Goal: Transaction & Acquisition: Purchase product/service

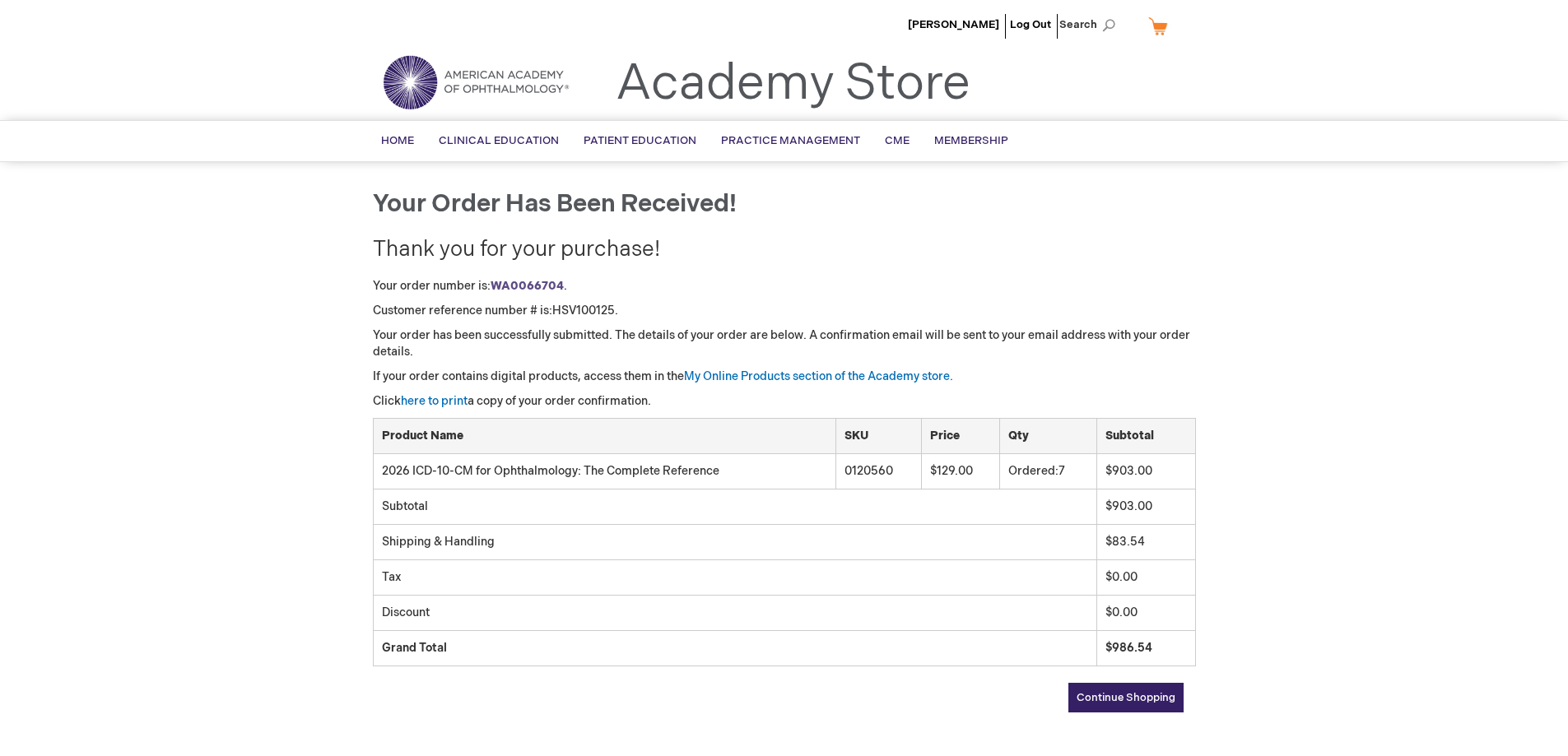
click at [1119, 700] on span "Continue Shopping" at bounding box center [1126, 697] width 99 height 13
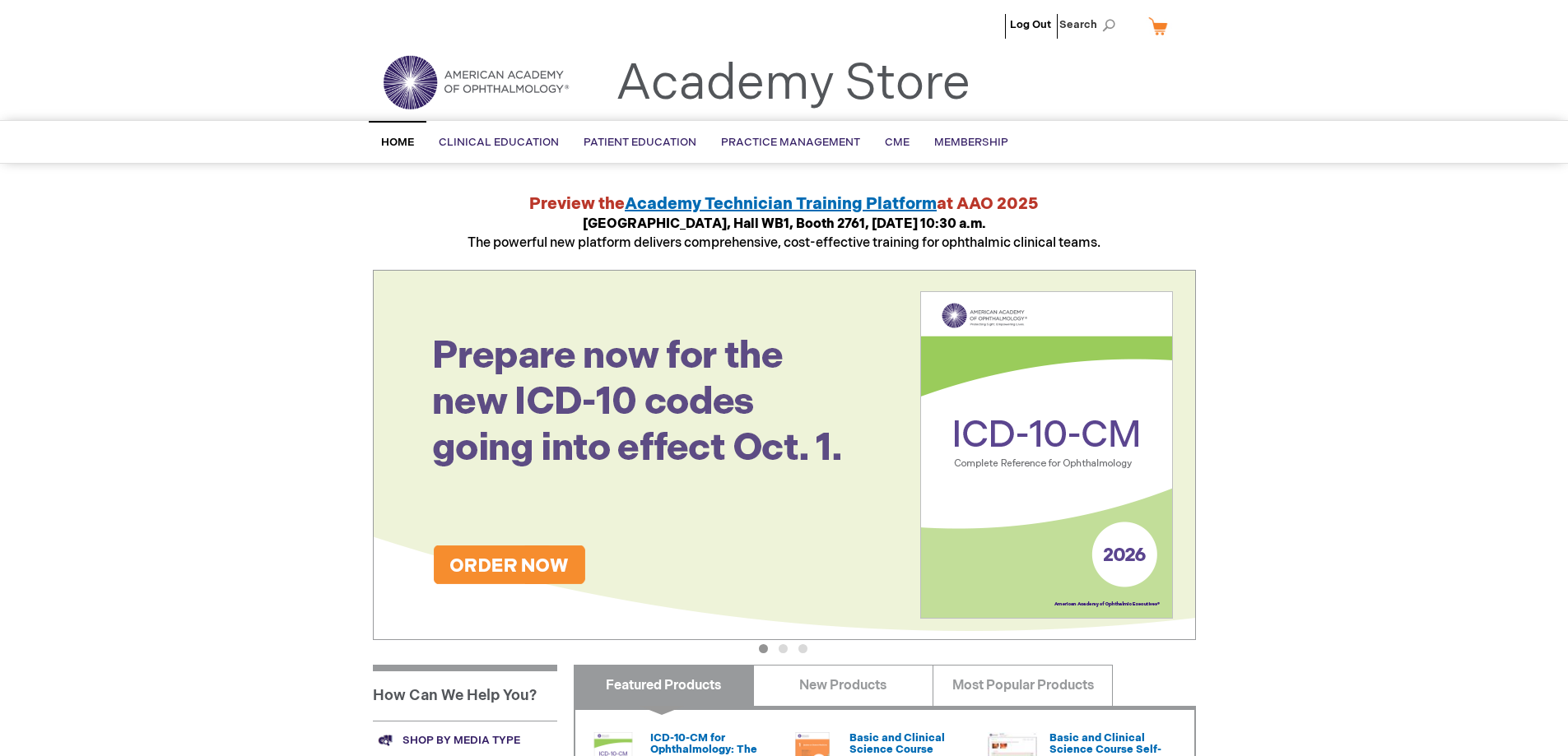
click at [464, 562] on img at bounding box center [784, 455] width 823 height 371
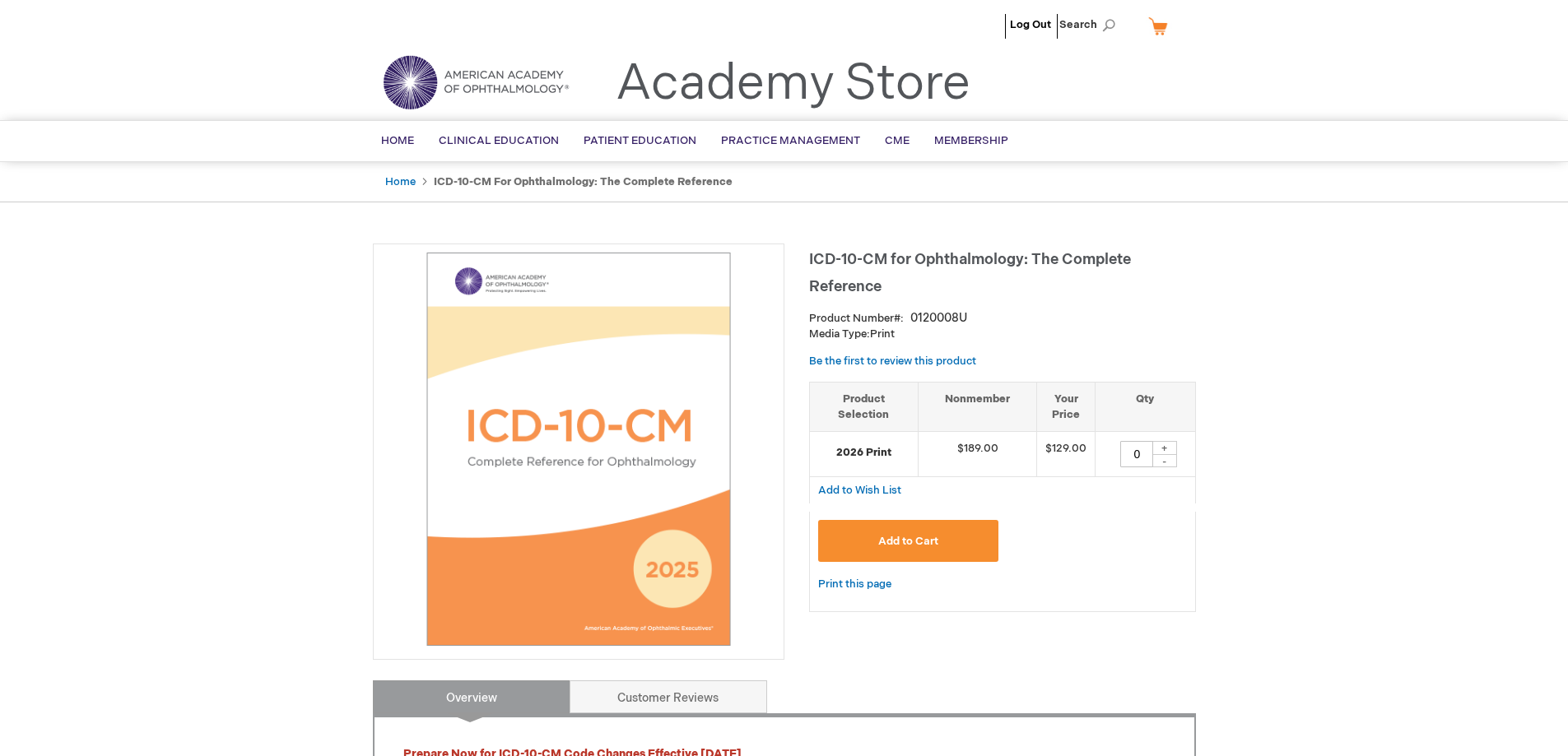
click at [1164, 448] on div "+" at bounding box center [1165, 448] width 25 height 14
type input "1"
click at [909, 535] on span "Add to Cart" at bounding box center [909, 541] width 60 height 13
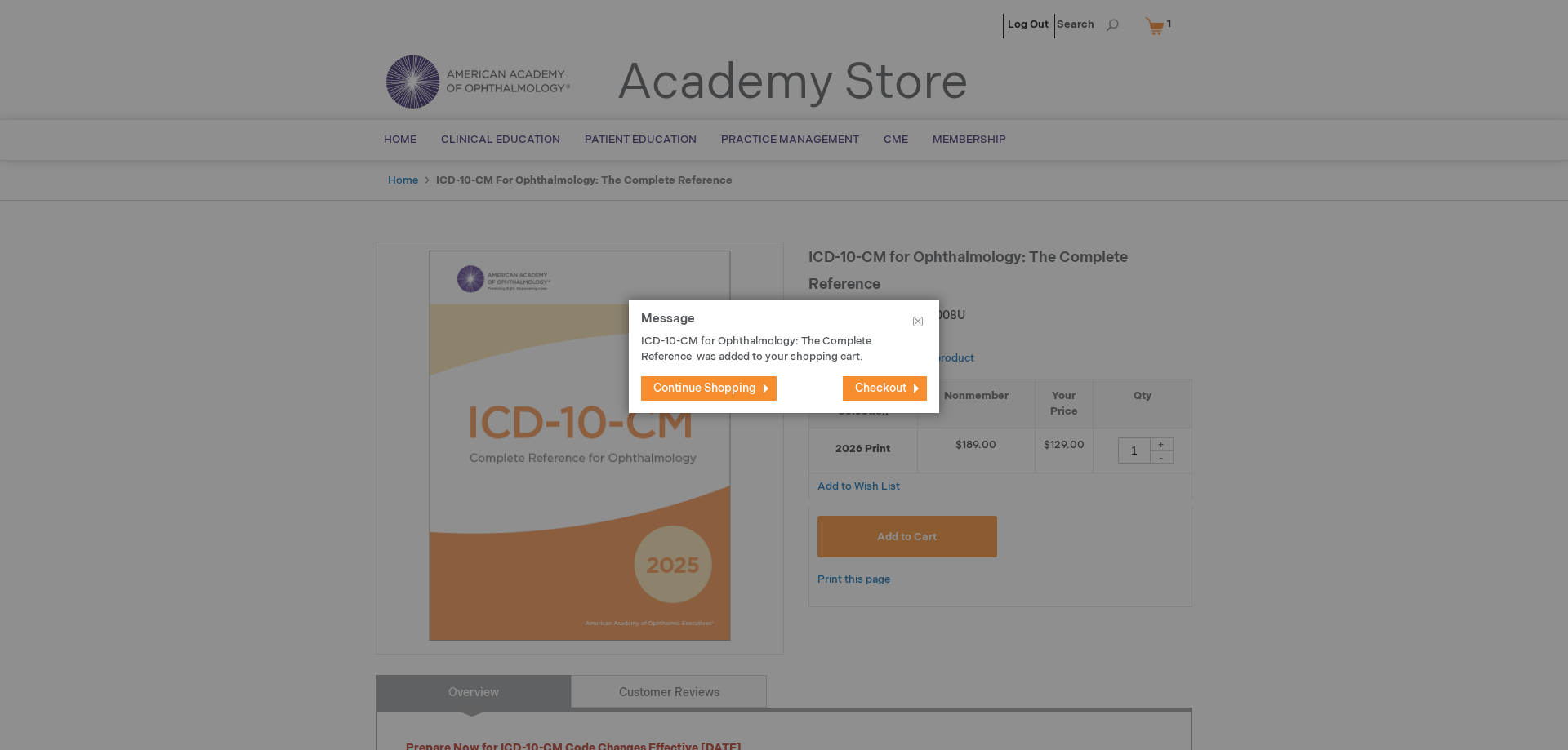
click at [731, 390] on span "Continue Shopping" at bounding box center [705, 389] width 103 height 14
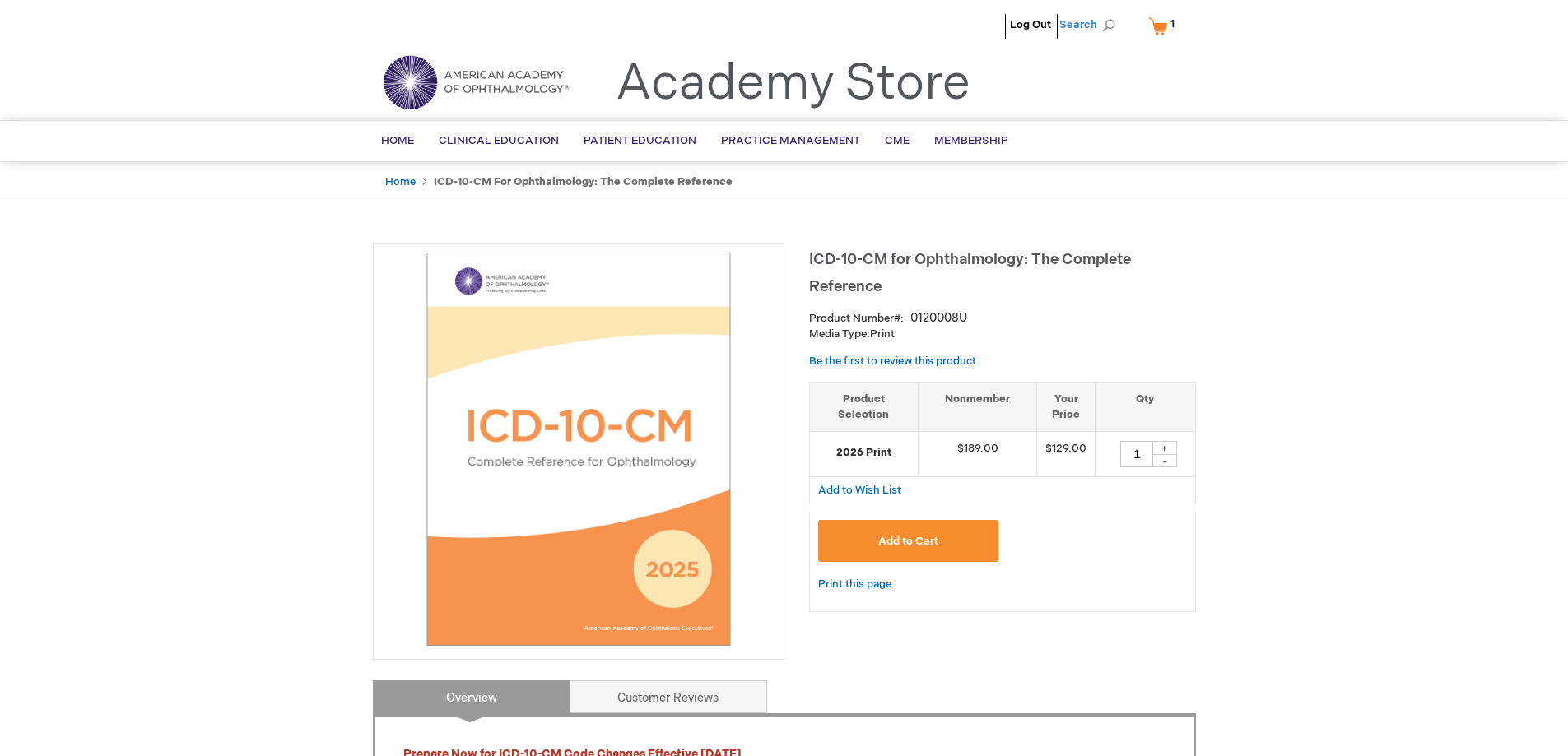
click at [1105, 23] on span "Search" at bounding box center [1090, 24] width 63 height 33
click at [1008, 32] on input "Search" at bounding box center [1014, 26] width 171 height 26
type input "120560"
click at [1102, 12] on button "Search" at bounding box center [1108, 26] width 13 height 26
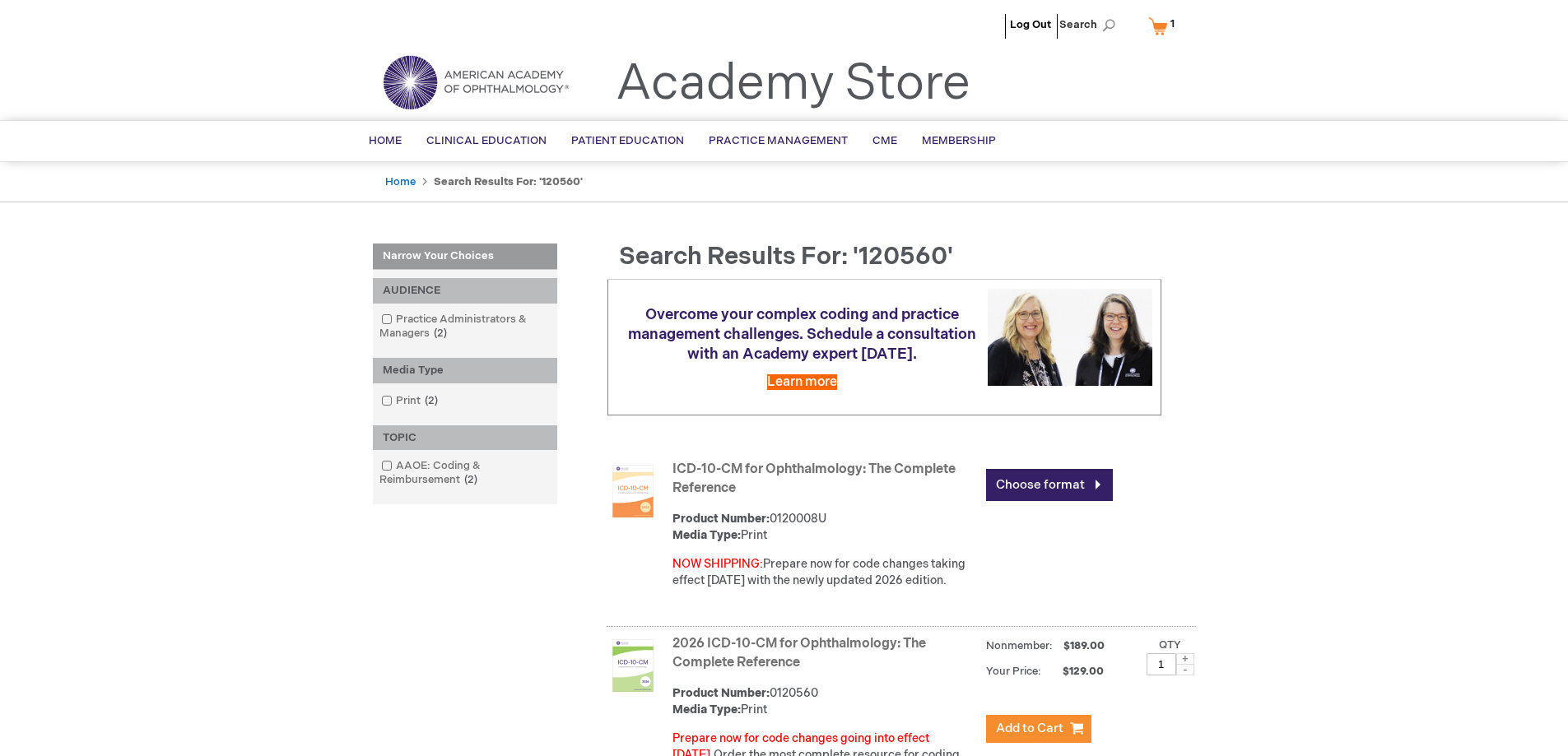
click at [1163, 28] on link "My Cart 1 1 items" at bounding box center [1166, 26] width 40 height 29
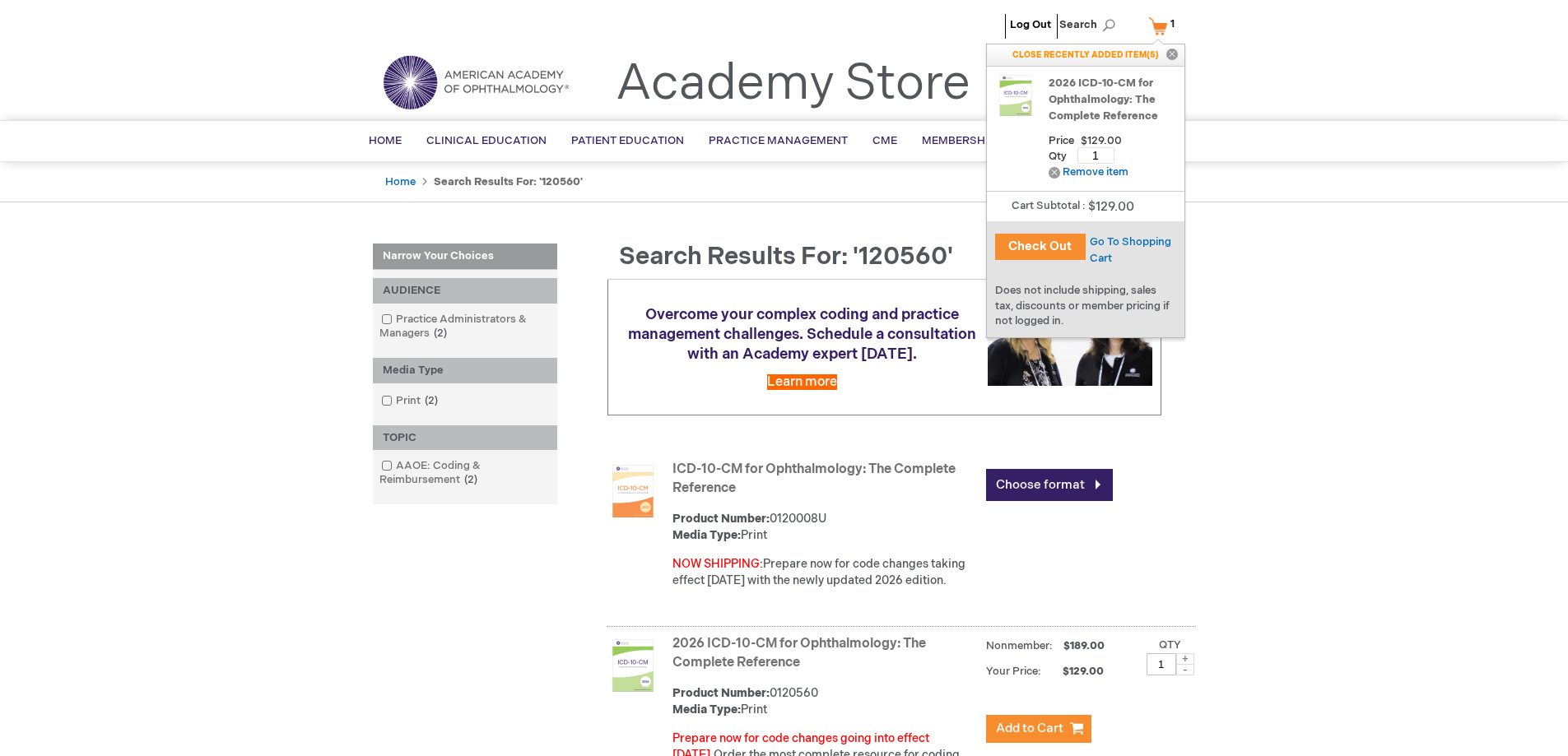
click at [1054, 249] on button "Check Out" at bounding box center [1040, 247] width 91 height 26
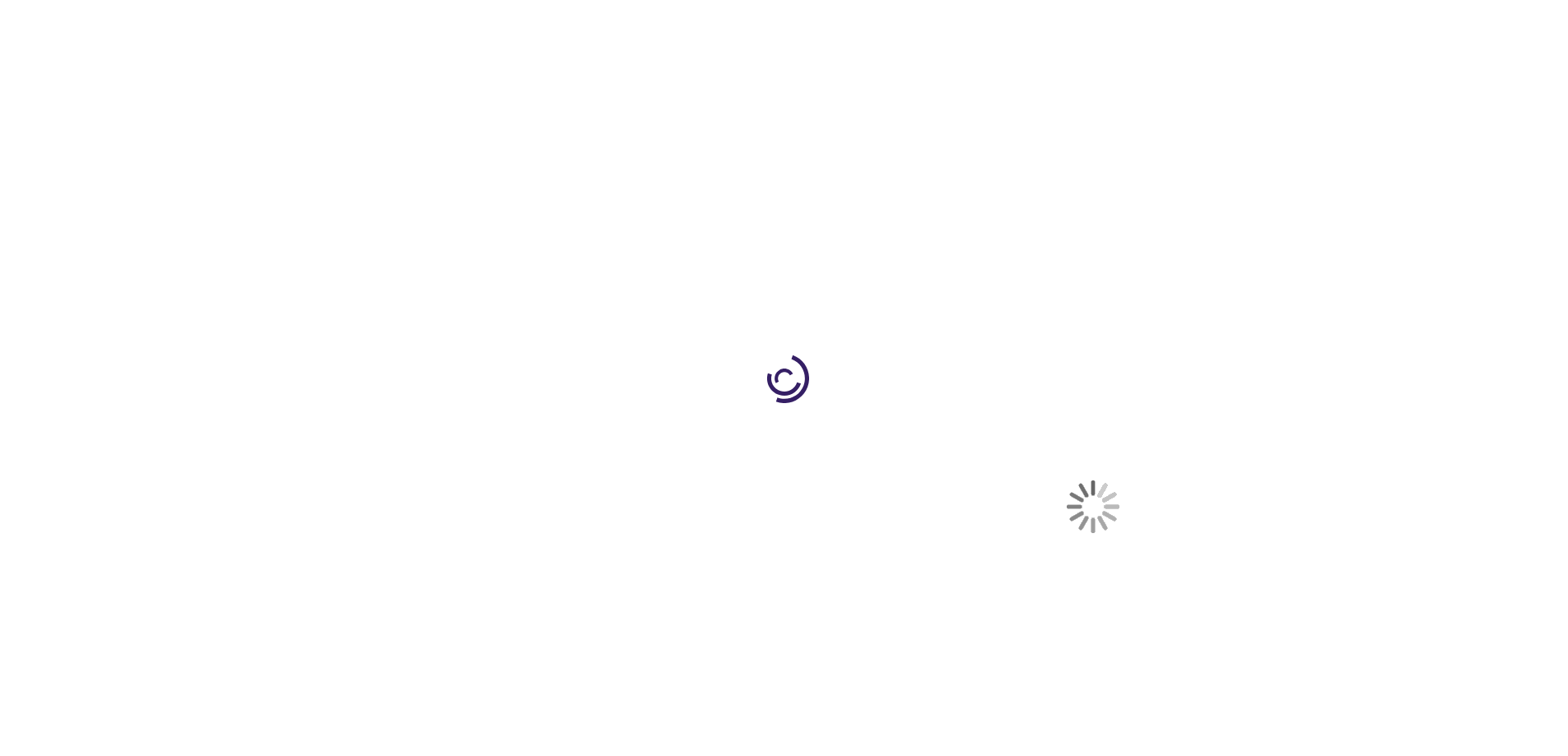
select select "US"
select select "1"
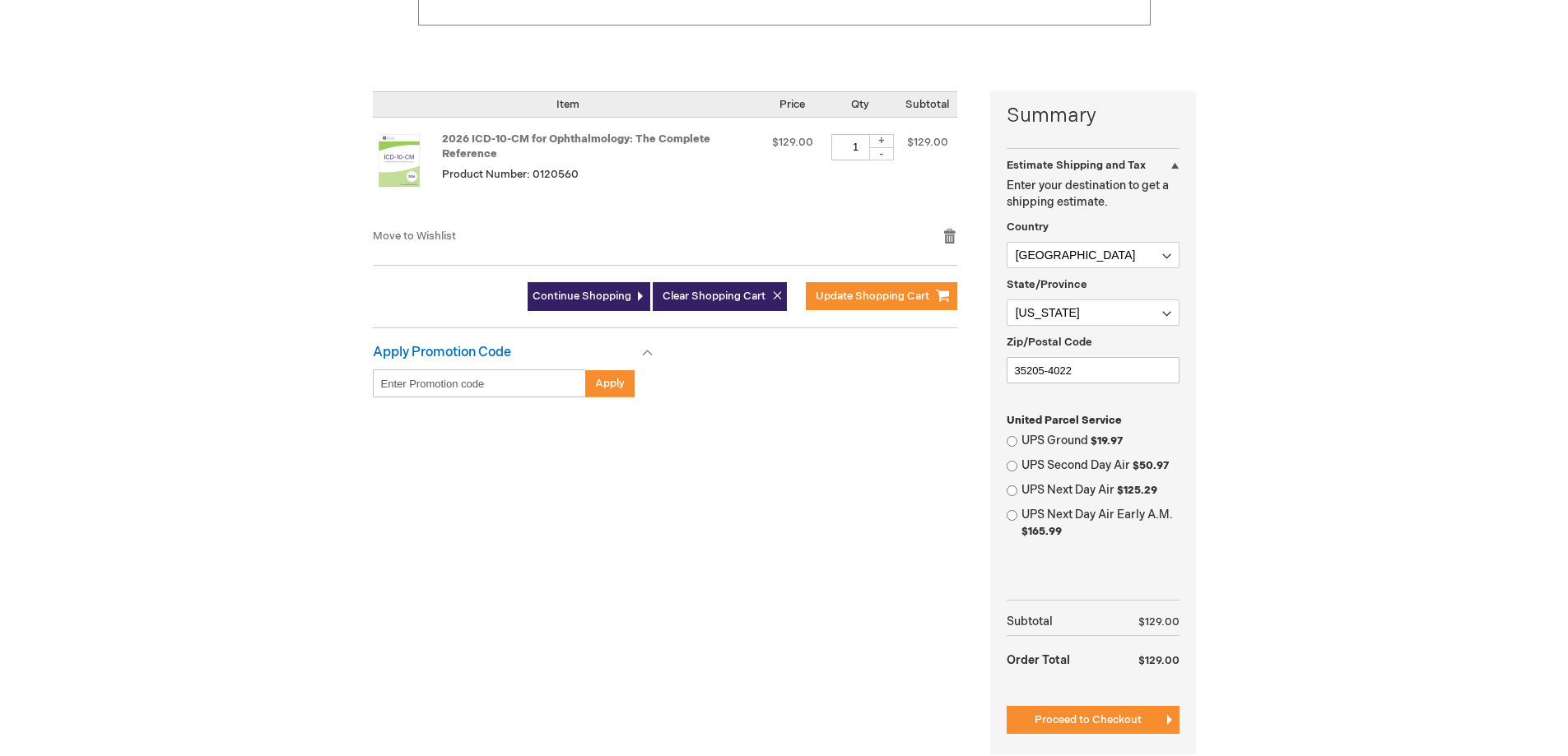
scroll to position [412, 0]
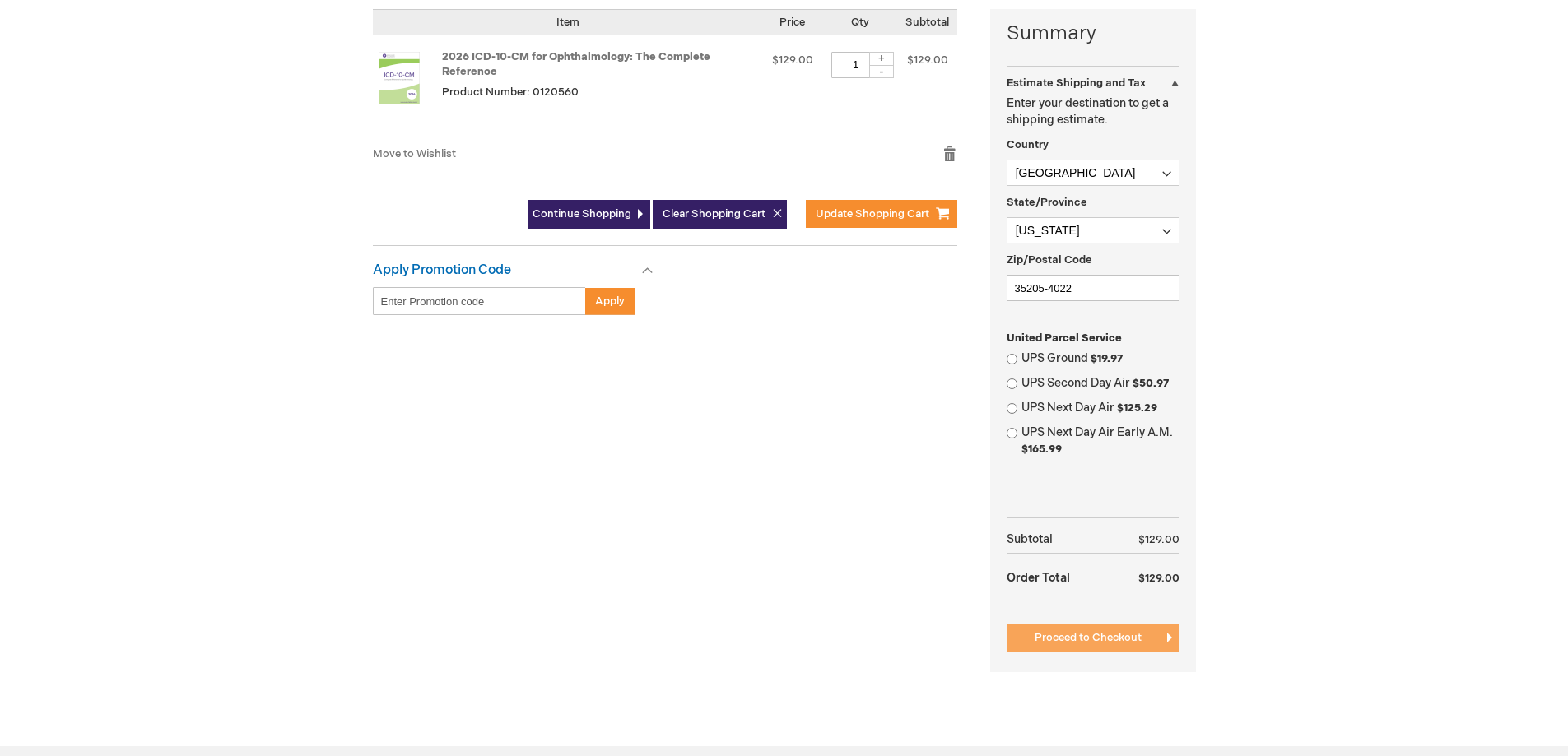
click at [1096, 637] on span "Proceed to Checkout" at bounding box center [1088, 637] width 107 height 13
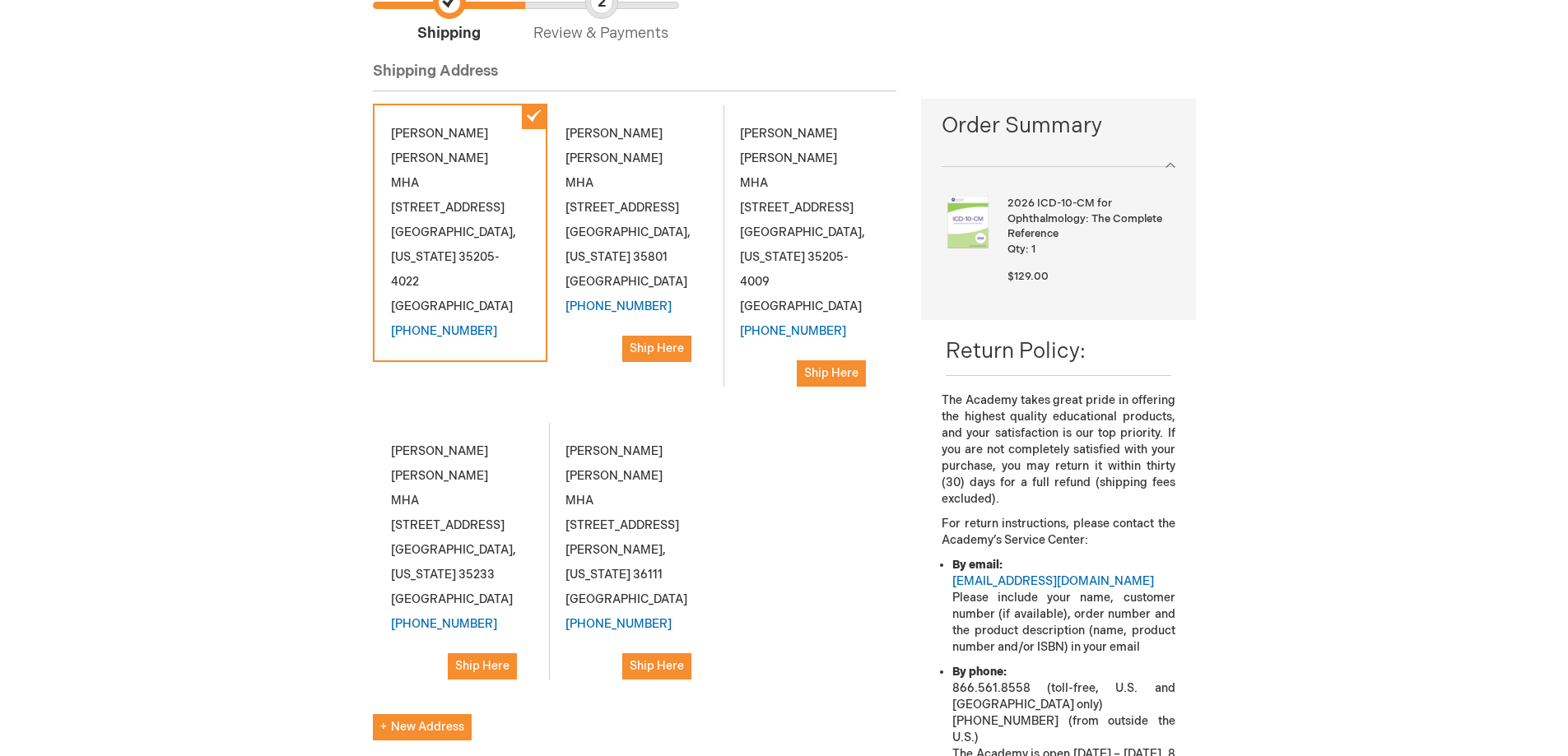
scroll to position [247, 0]
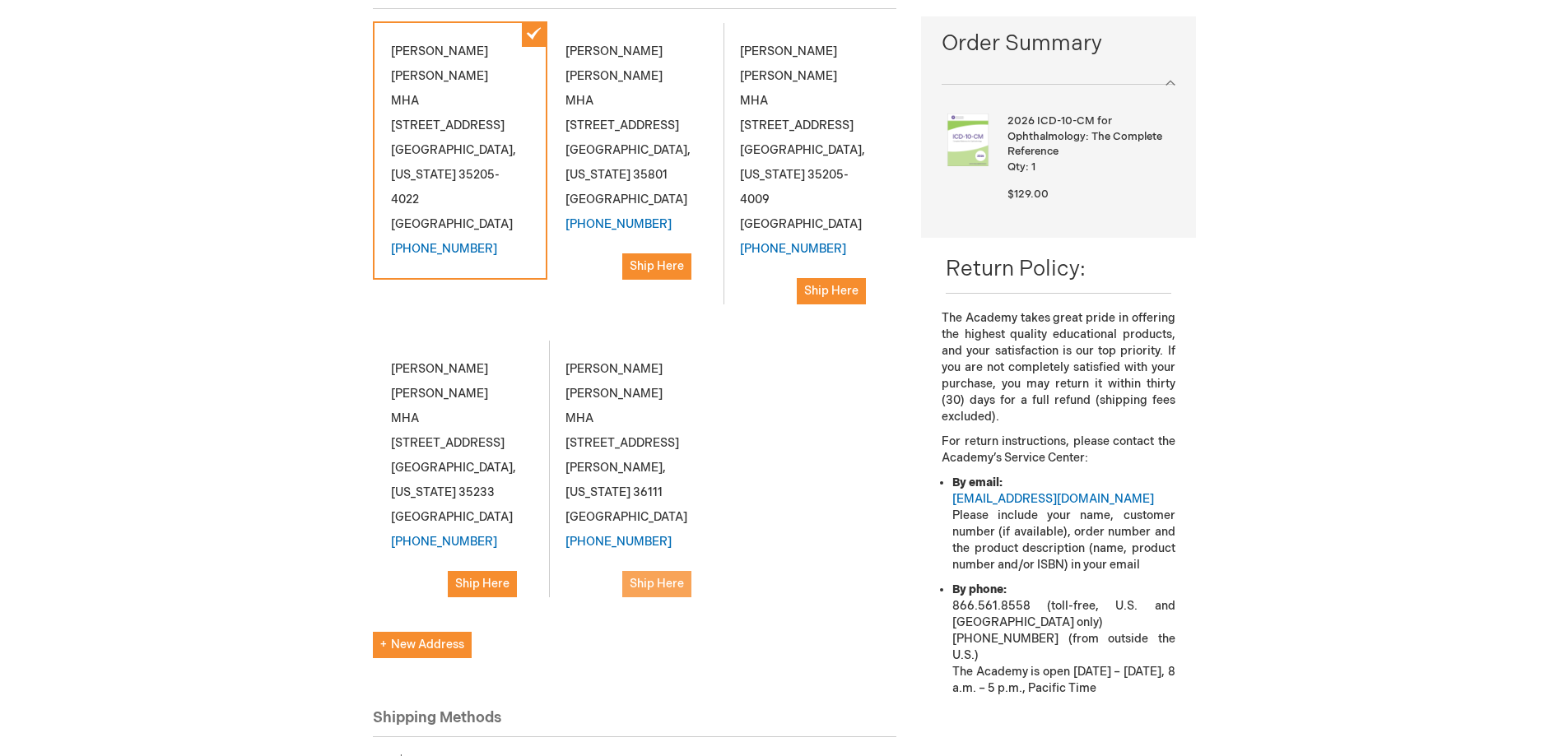
click at [674, 576] on span "Ship Here" at bounding box center [657, 584] width 55 height 14
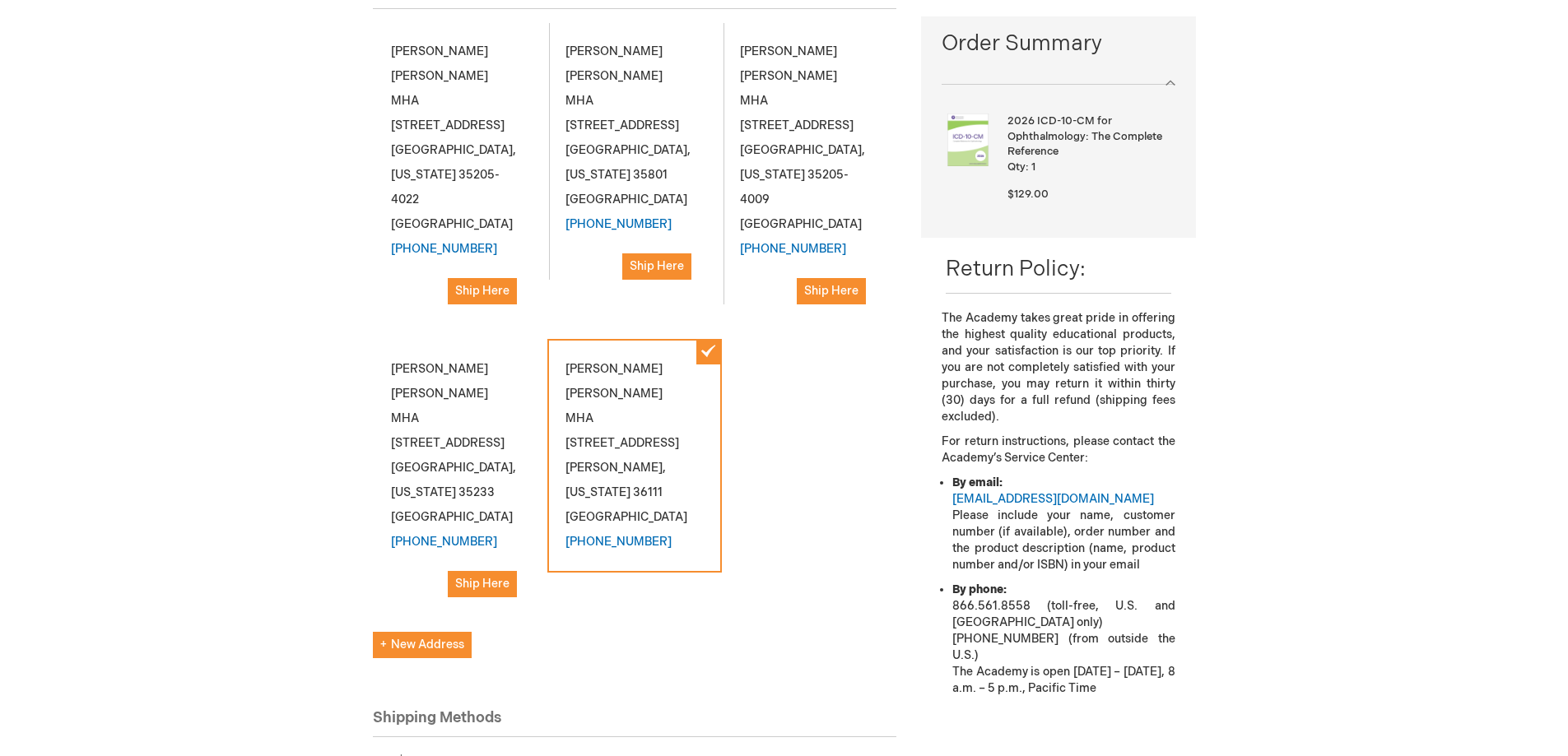
scroll to position [412, 0]
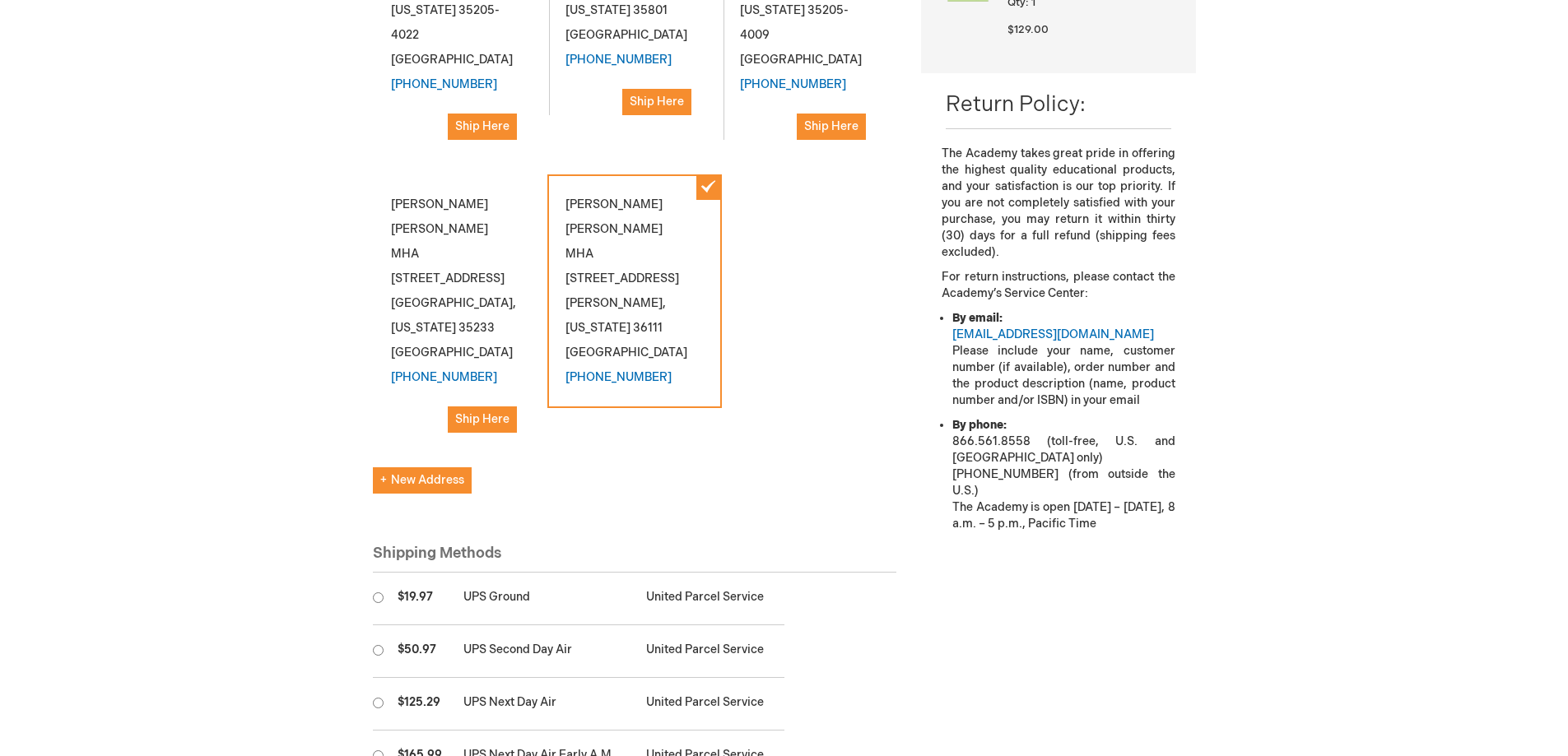
click at [373, 592] on input "radio" at bounding box center [379, 598] width 11 height 11
radio input "true"
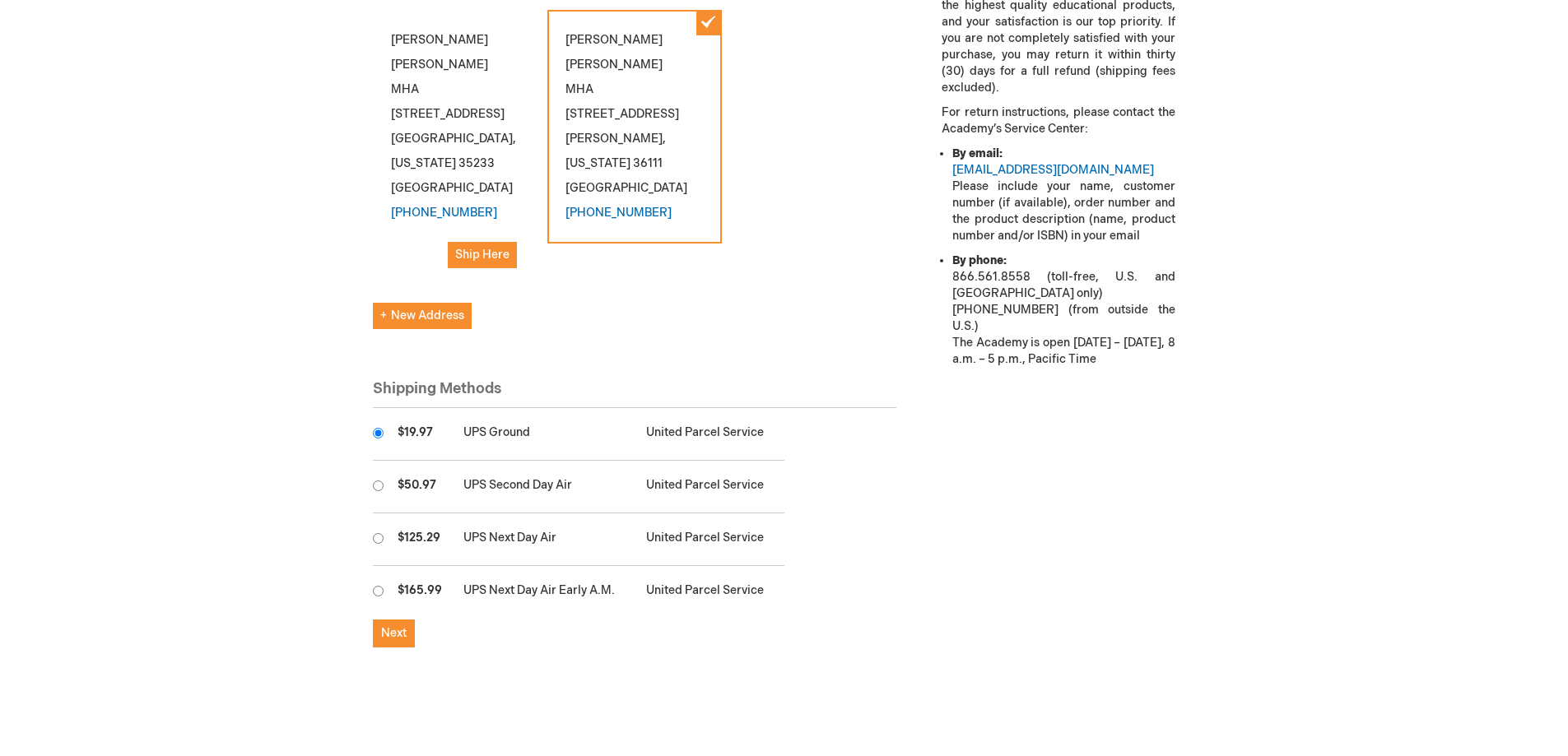
scroll to position [658, 0]
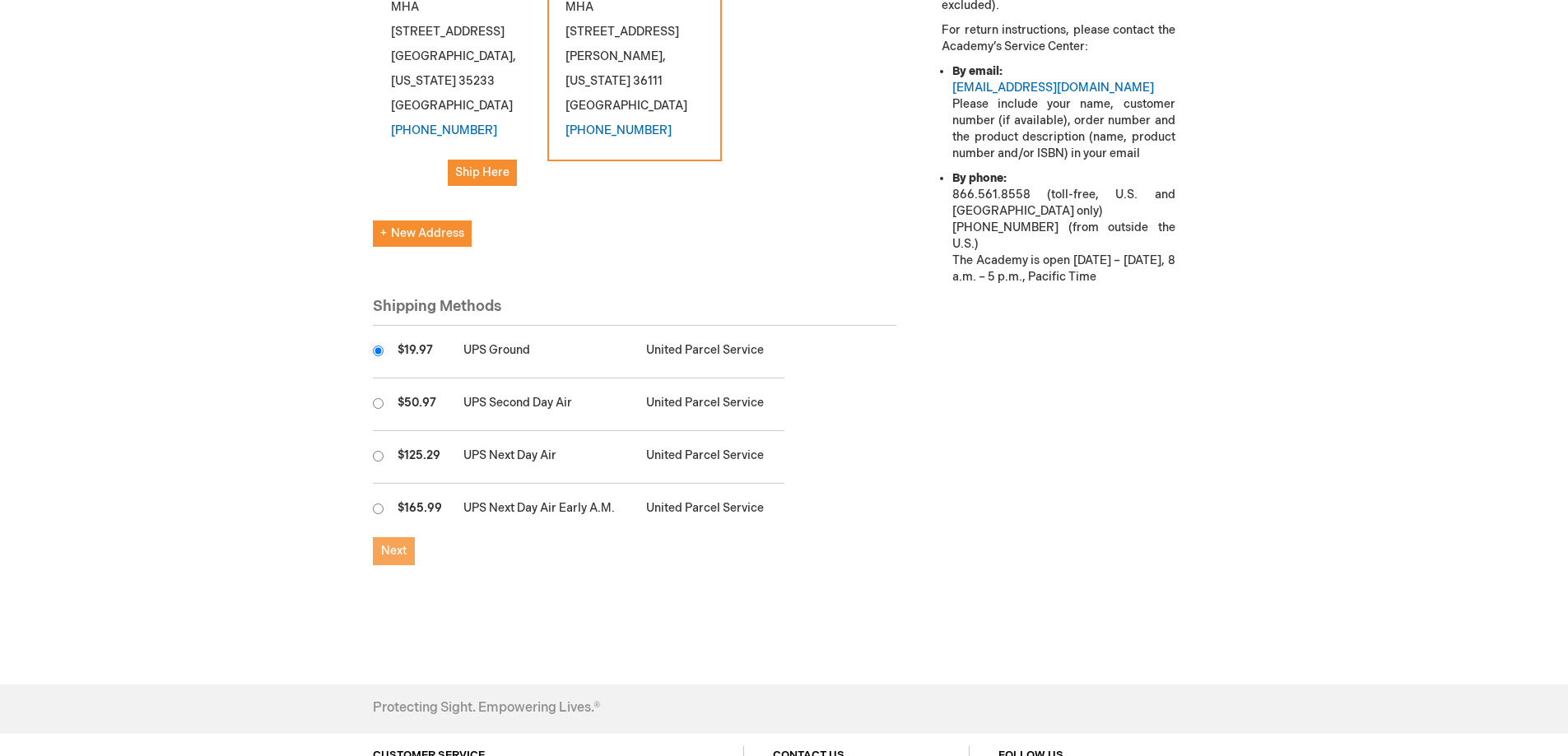
click at [399, 544] on span "Next" at bounding box center [394, 551] width 26 height 14
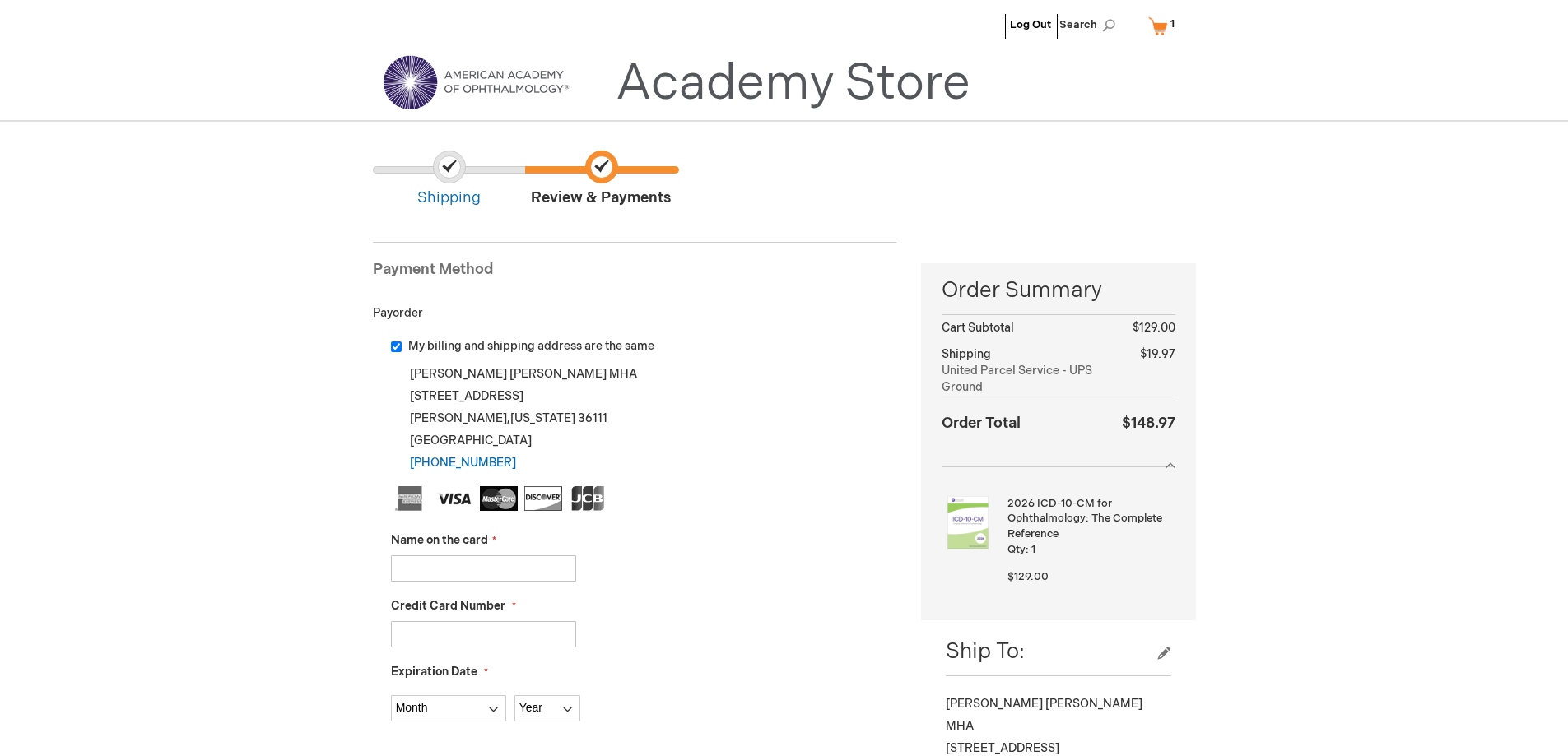
click at [445, 570] on input "Name on the card" at bounding box center [483, 569] width 185 height 26
type input "SHANNON NOFTZ"
type input "4791620002643534"
select select "2"
select select "2029"
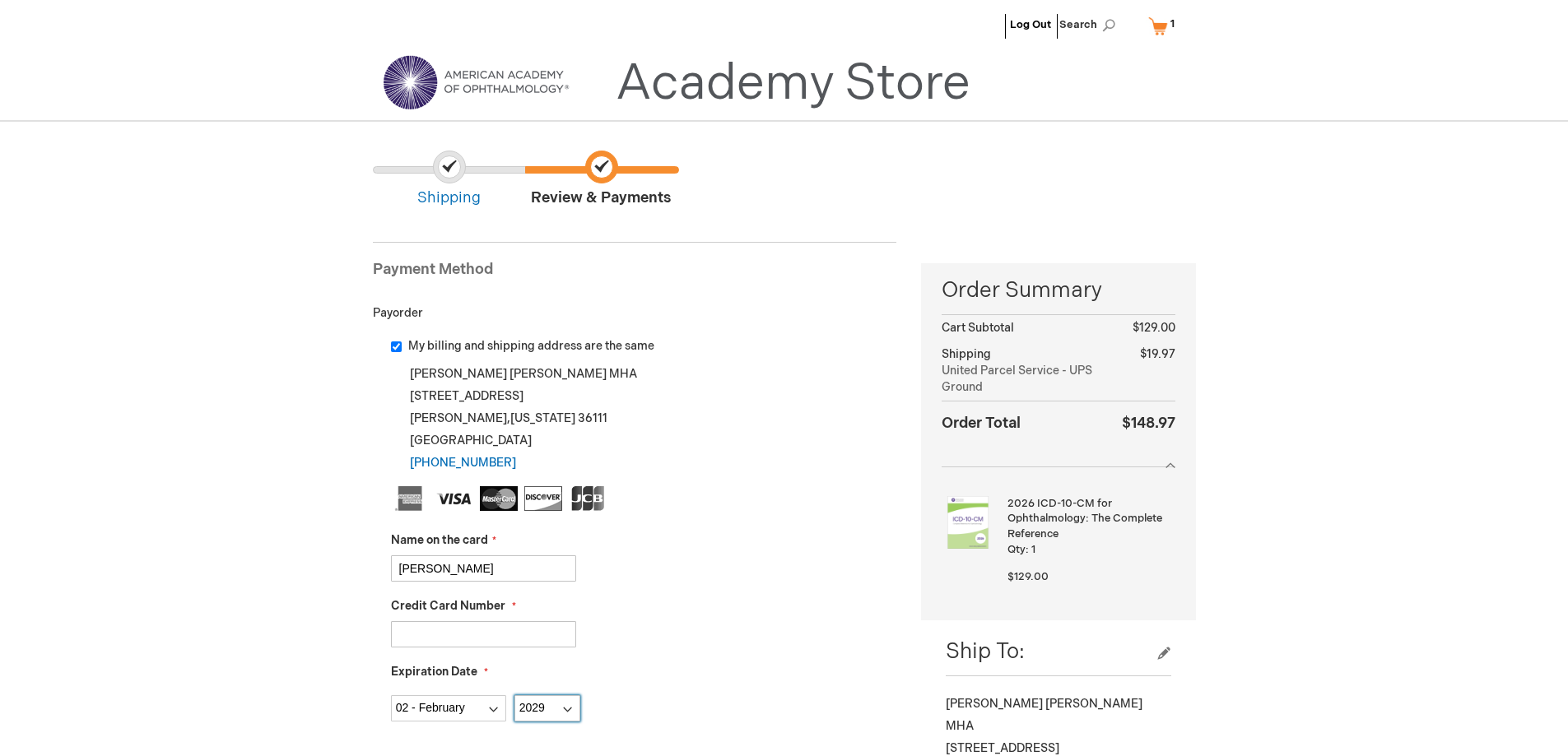
type input "920"
click at [704, 608] on div "Credit Card Number 4791620002643534" at bounding box center [644, 623] width 506 height 49
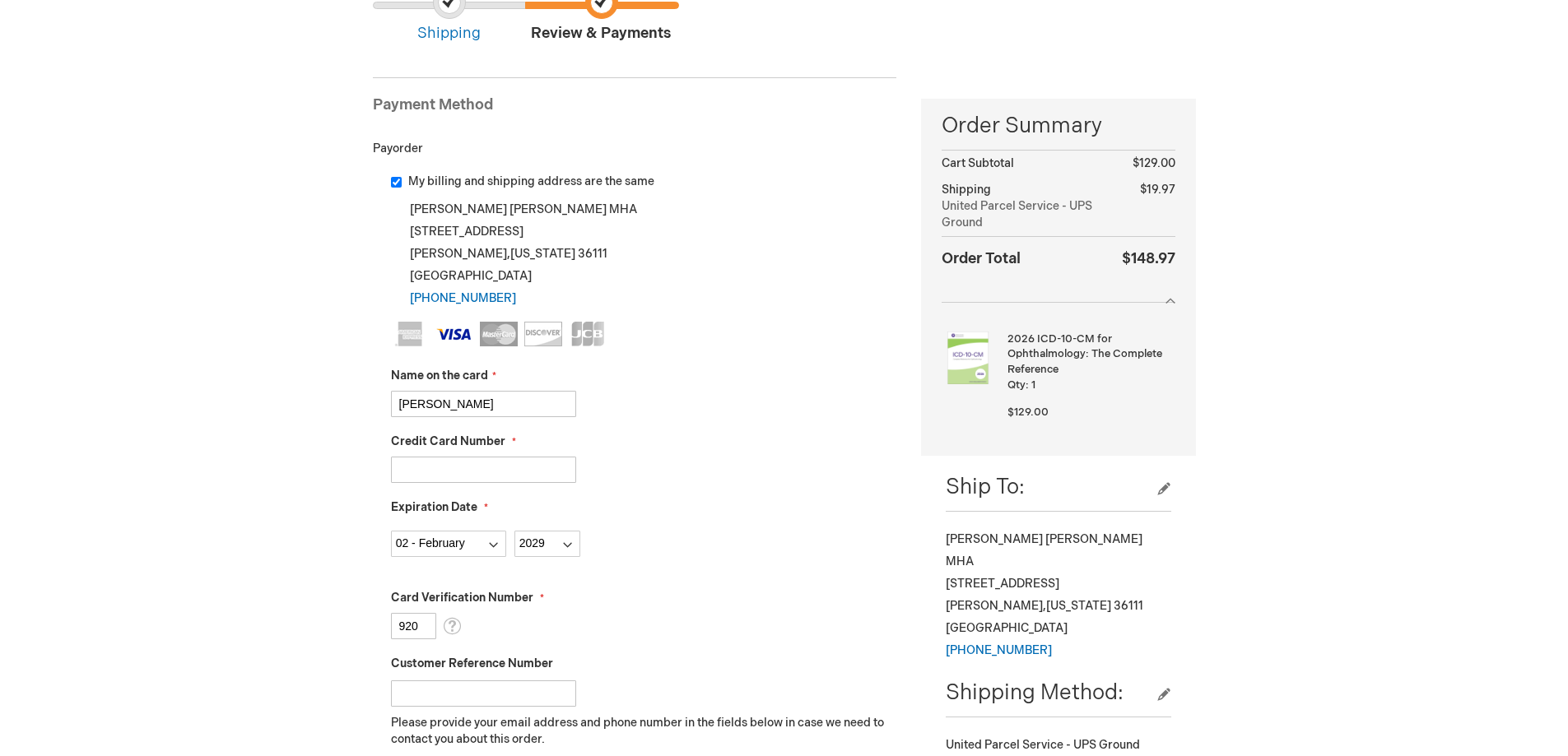
scroll to position [412, 0]
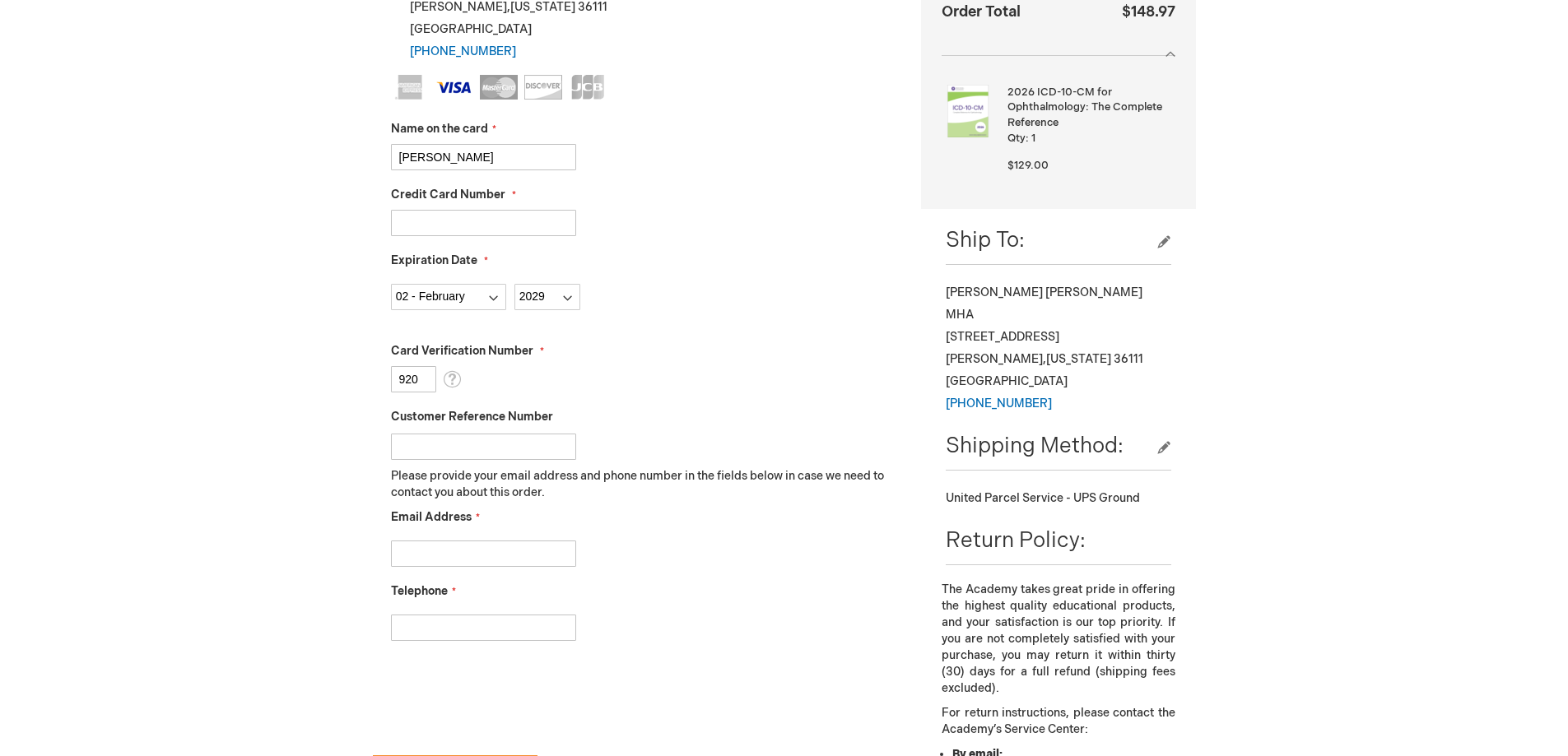
click at [484, 452] on input "Customer Reference Number" at bounding box center [483, 447] width 185 height 26
type input "mgm100125"
click at [491, 553] on input "Email Address" at bounding box center [483, 554] width 185 height 26
type input "AP@KASSOUFHEALTHCARE.COM"
click at [474, 622] on input "Telephone" at bounding box center [483, 628] width 185 height 26
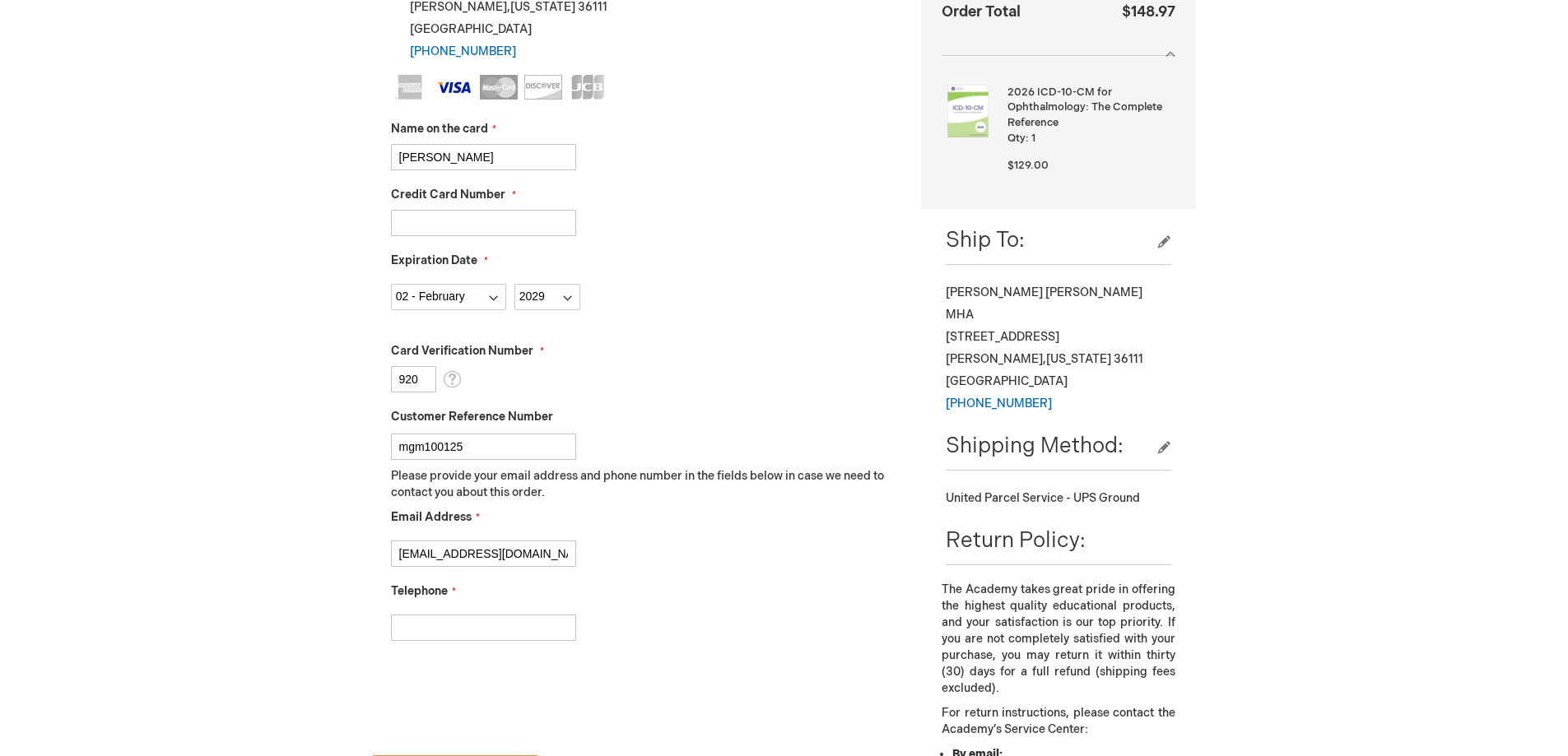
type input "2055582529"
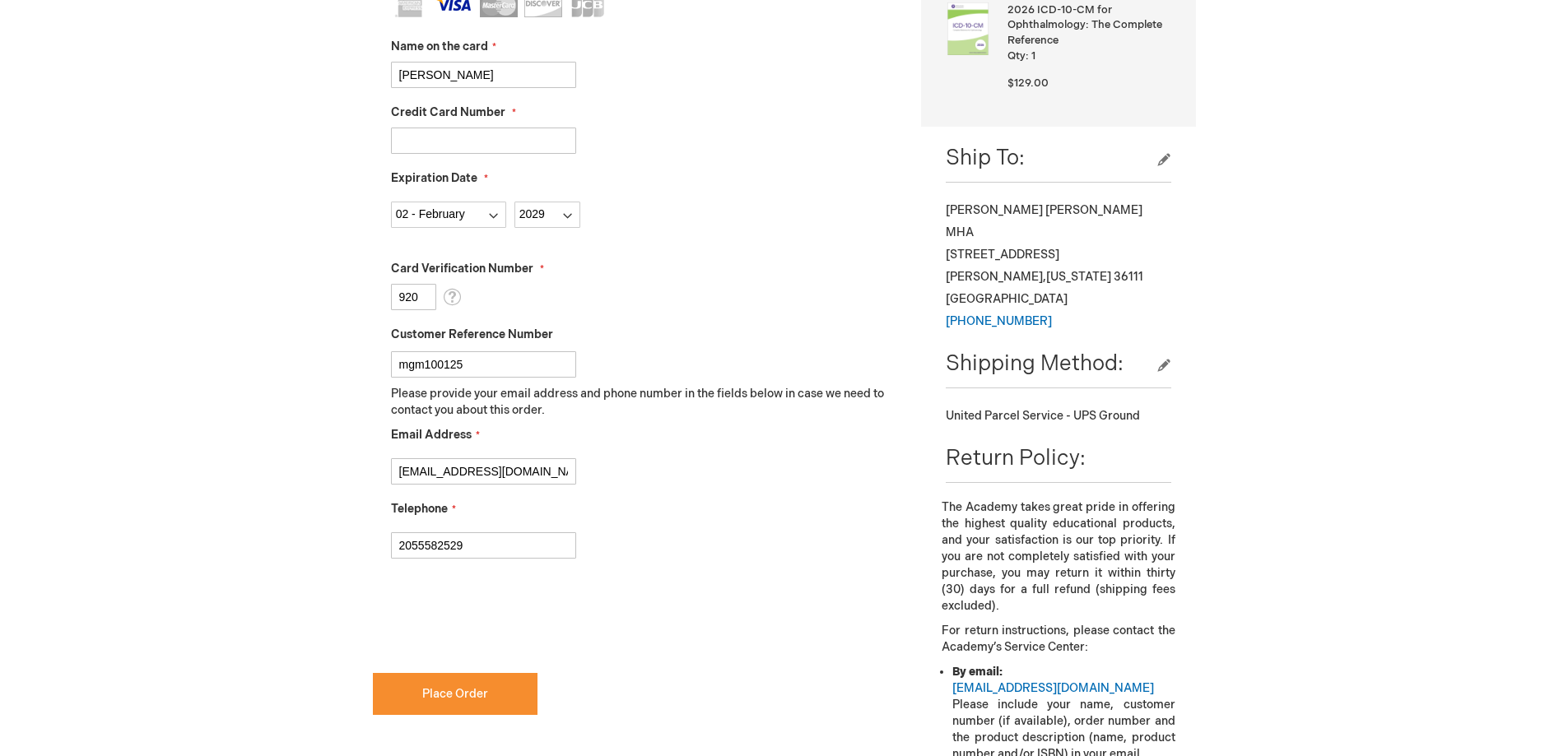
scroll to position [576, 0]
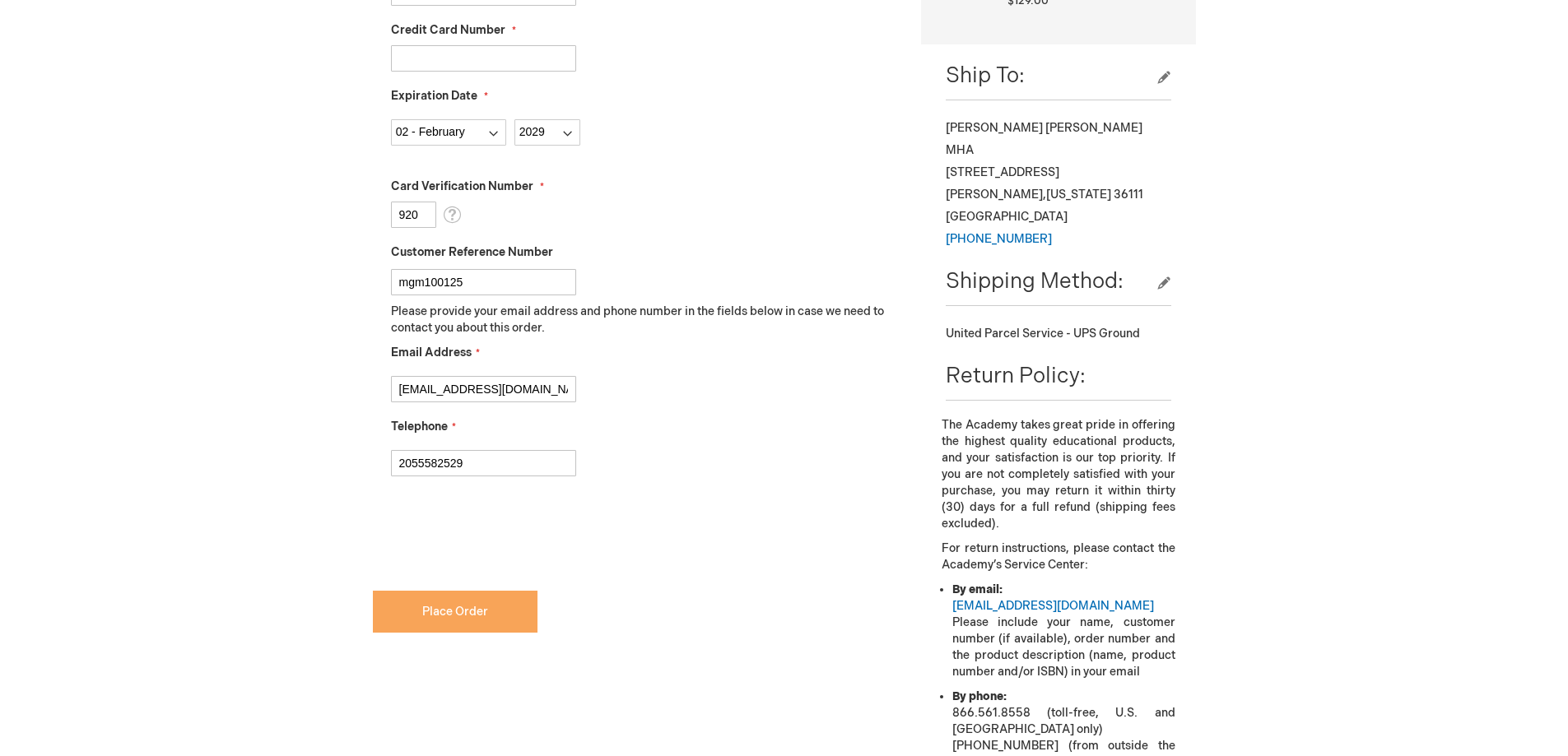
click at [467, 607] on span "Place Order" at bounding box center [455, 612] width 66 height 14
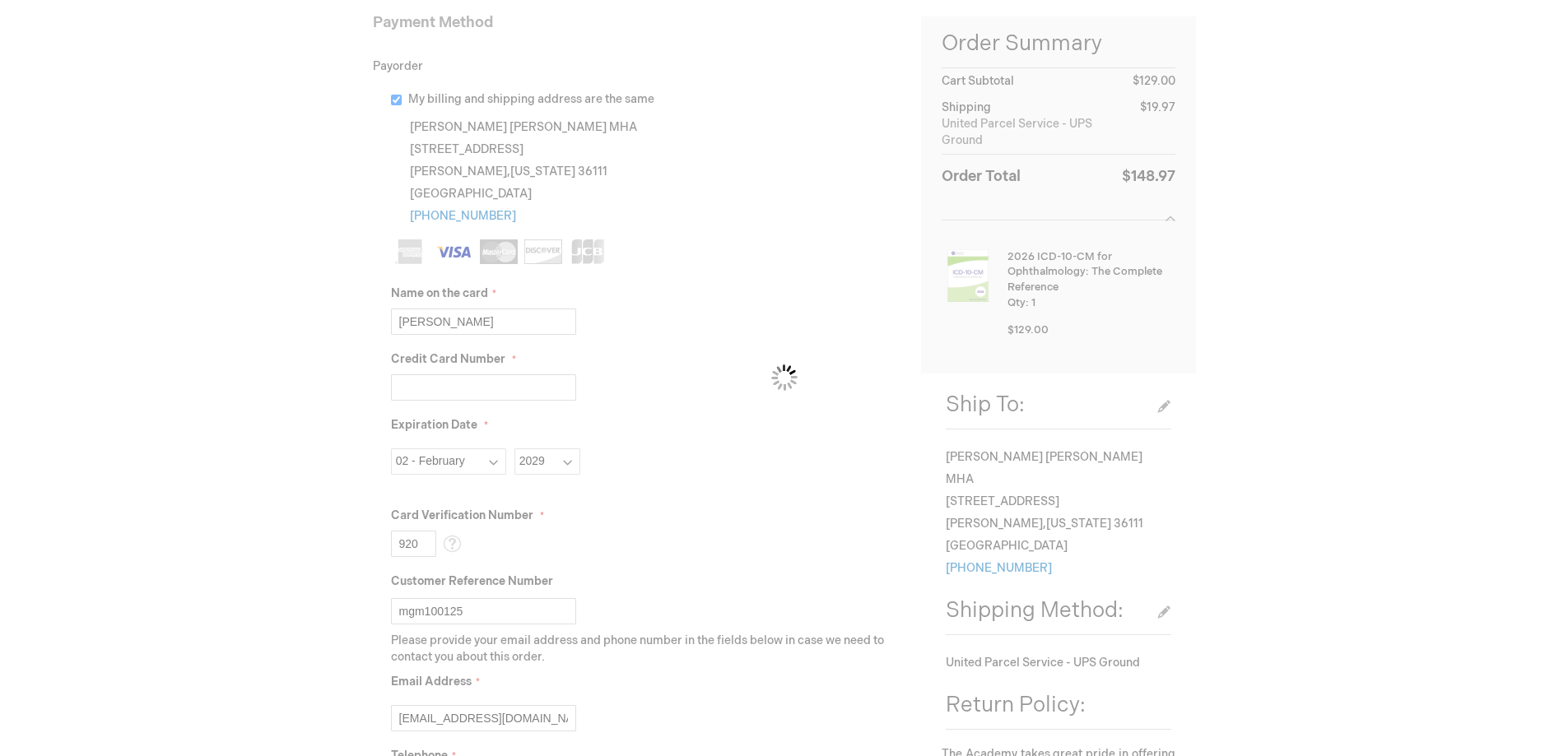
scroll to position [0, 0]
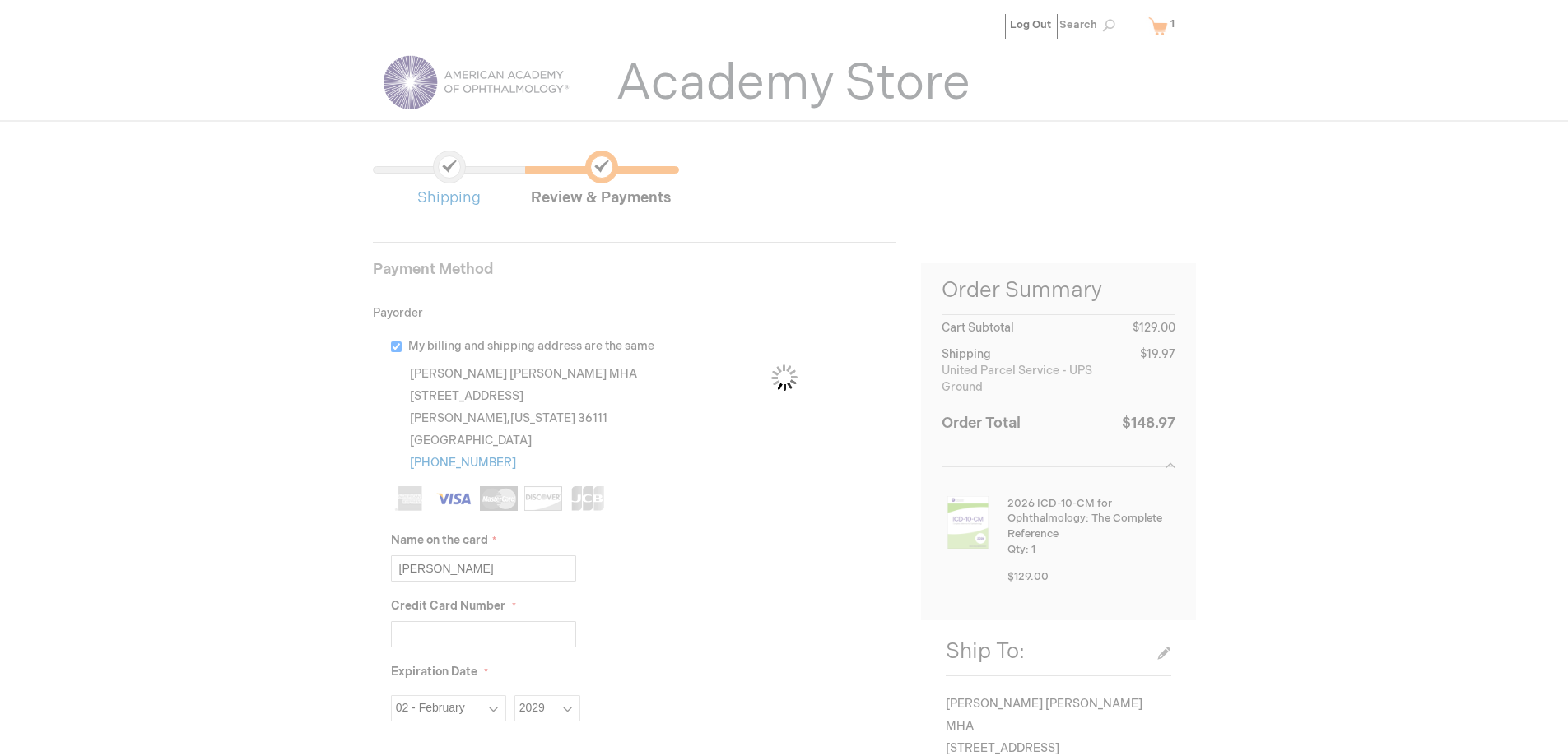
checkbox input "false"
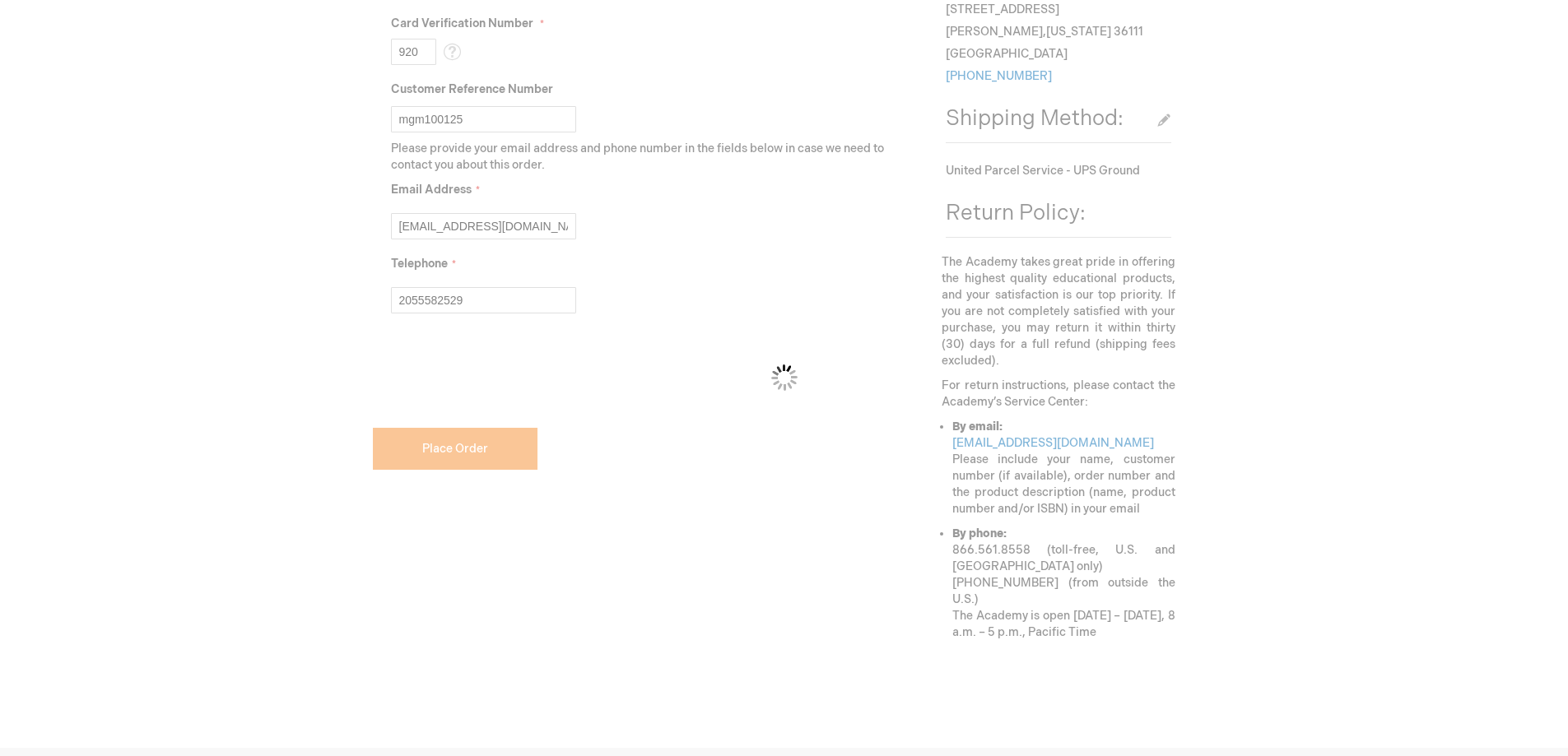
click at [396, 375] on div "Please wait..." at bounding box center [784, 378] width 1568 height 756
click at [396, 374] on div "Please wait..." at bounding box center [784, 378] width 1568 height 756
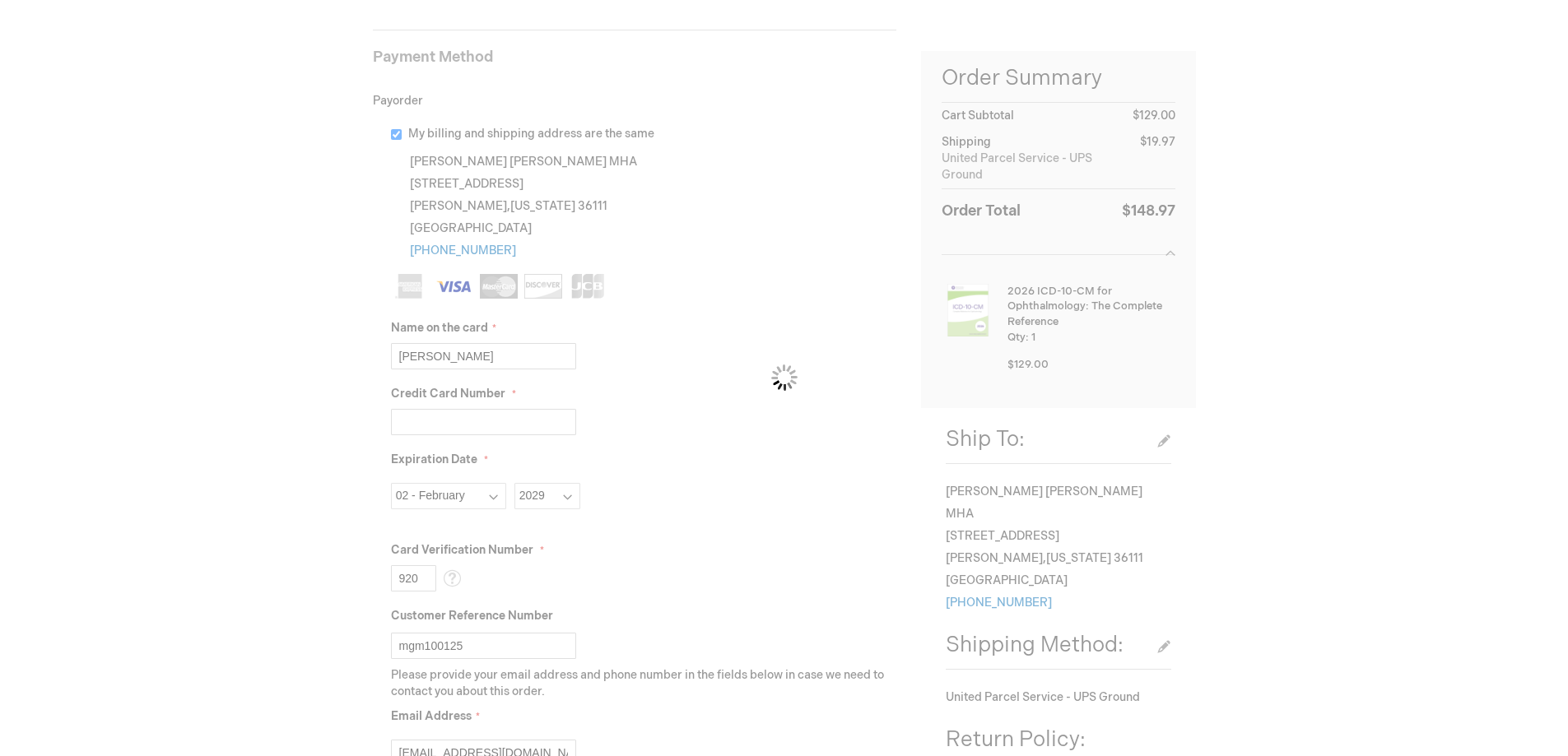
scroll to position [0, 0]
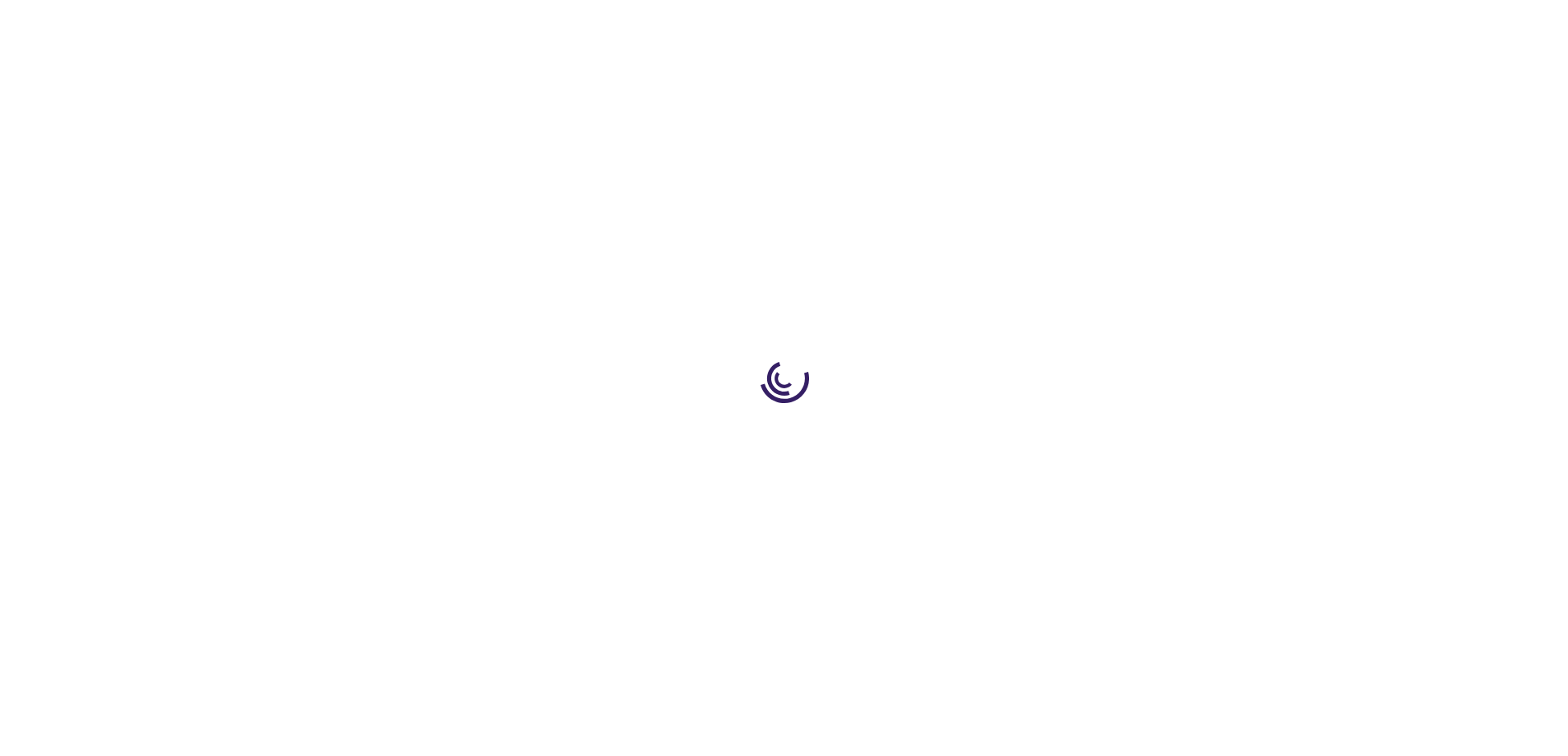
click at [813, 379] on div at bounding box center [784, 378] width 1568 height 756
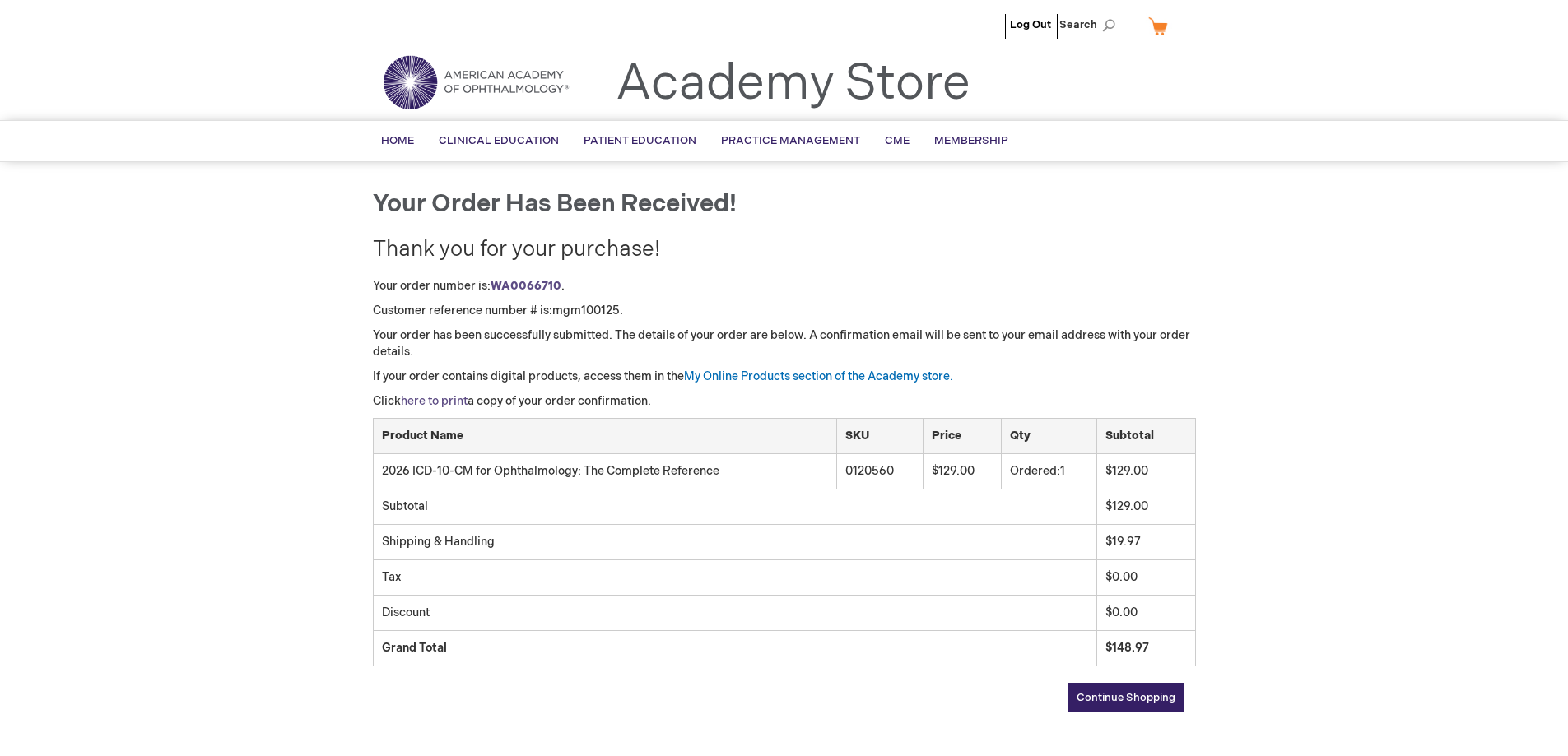
click at [457, 400] on link "here to print" at bounding box center [434, 401] width 67 height 14
